Goal: Information Seeking & Learning: Learn about a topic

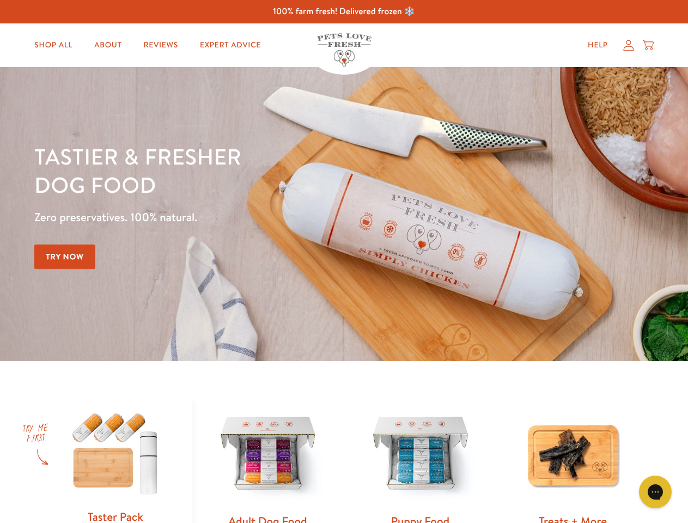
click at [344, 261] on div "Tastier & fresher dog food Zero preservatives. 100% natural. Try Now" at bounding box center [240, 214] width 413 height 144
click at [655, 492] on icon "Gorgias live chat" at bounding box center [655, 491] width 10 height 10
